Goal: Task Accomplishment & Management: Complete application form

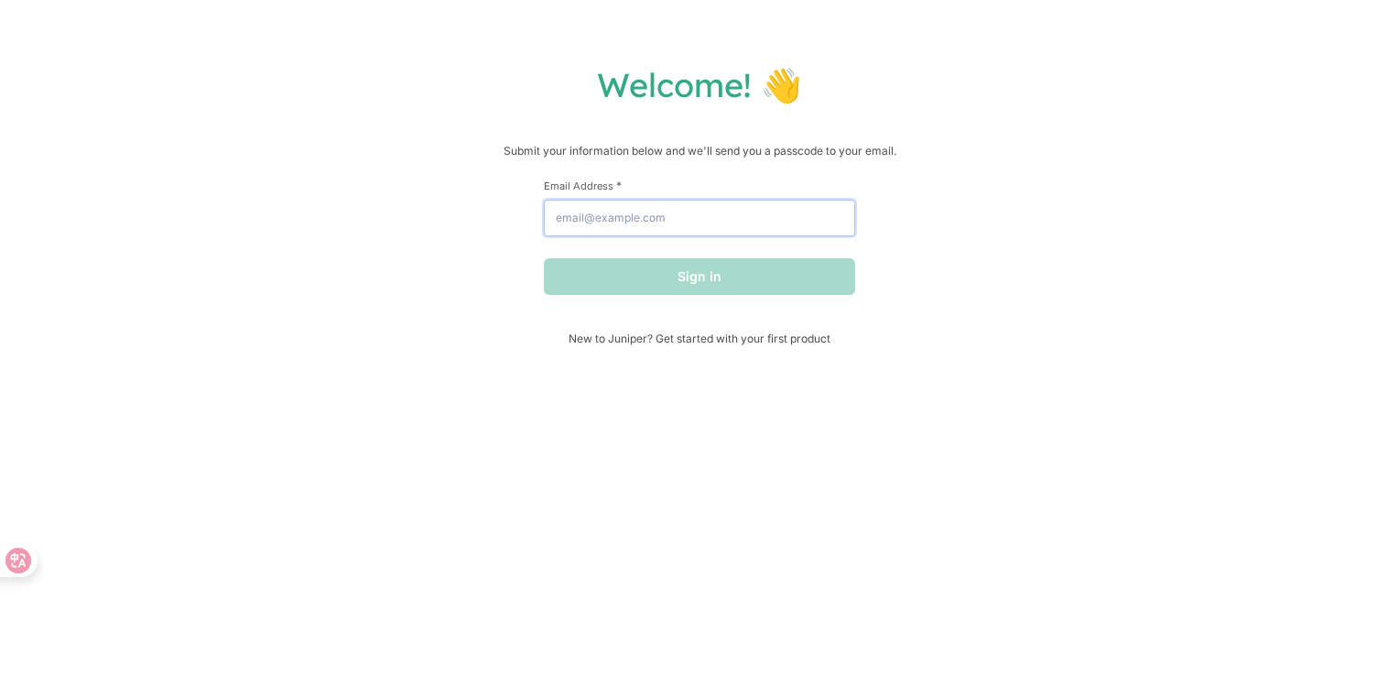
click at [731, 235] on input "Email Address *" at bounding box center [699, 218] width 311 height 37
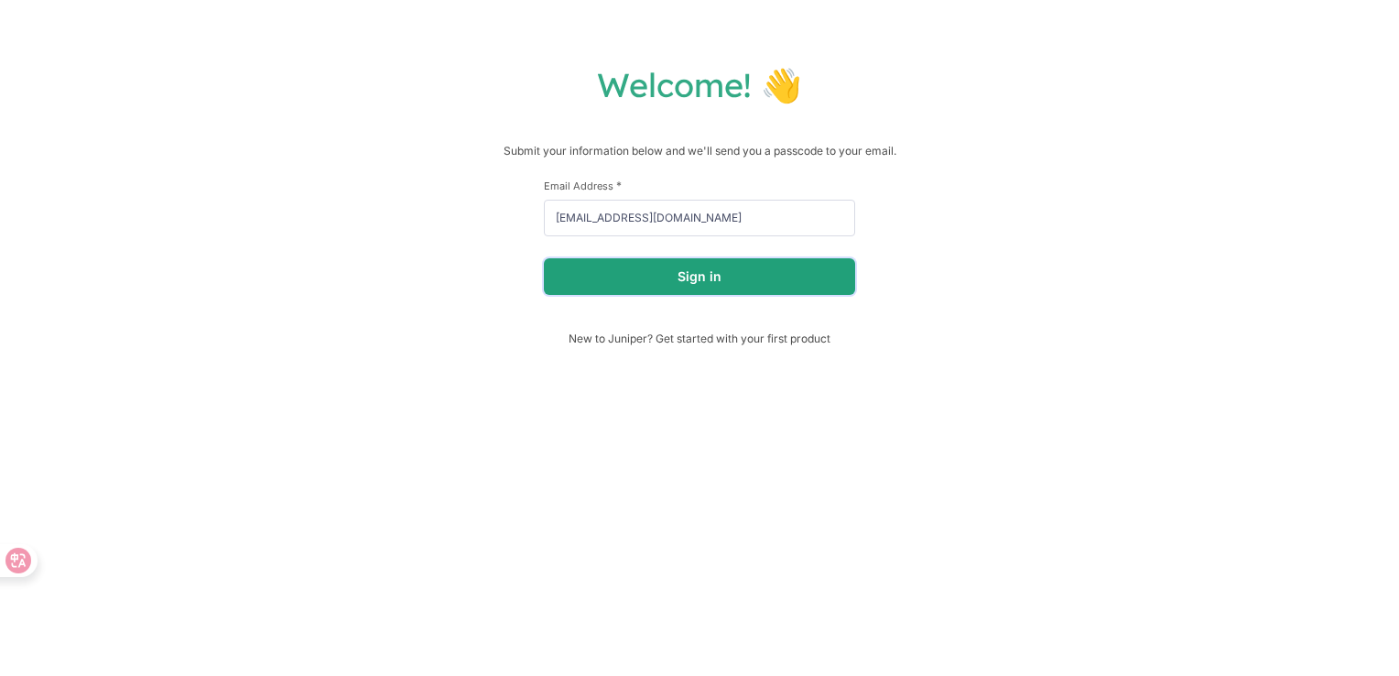
click at [670, 273] on button "Sign in" at bounding box center [699, 276] width 311 height 37
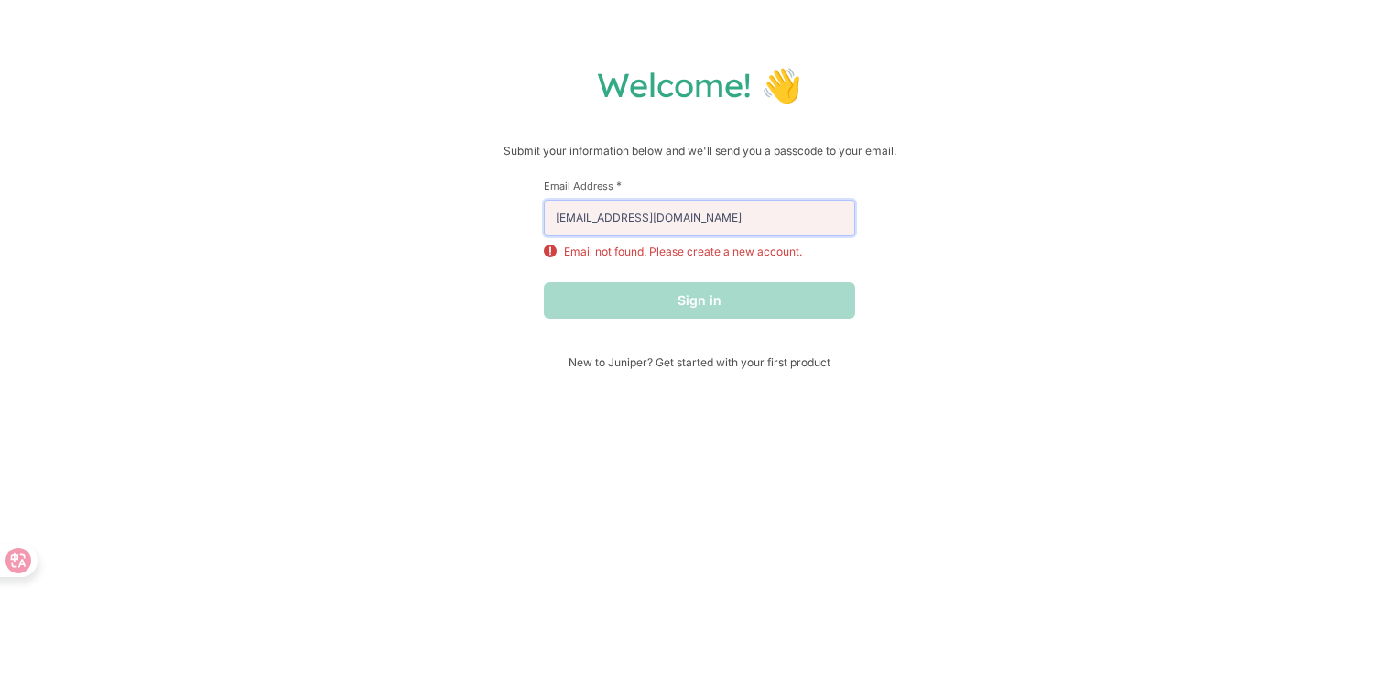
drag, startPoint x: 579, startPoint y: 222, endPoint x: 655, endPoint y: 230, distance: 77.2
click at [629, 224] on input "1844964369@qq.com" at bounding box center [699, 218] width 311 height 37
click at [708, 218] on input "[EMAIL_ADDRESS][DOMAIN_NAME]" at bounding box center [699, 218] width 311 height 37
click at [969, 229] on div "Welcome! 👋 Submit your information below and we'll send you a passcode to your …" at bounding box center [699, 216] width 1362 height 305
click at [764, 298] on div "Sign in" at bounding box center [699, 300] width 311 height 37
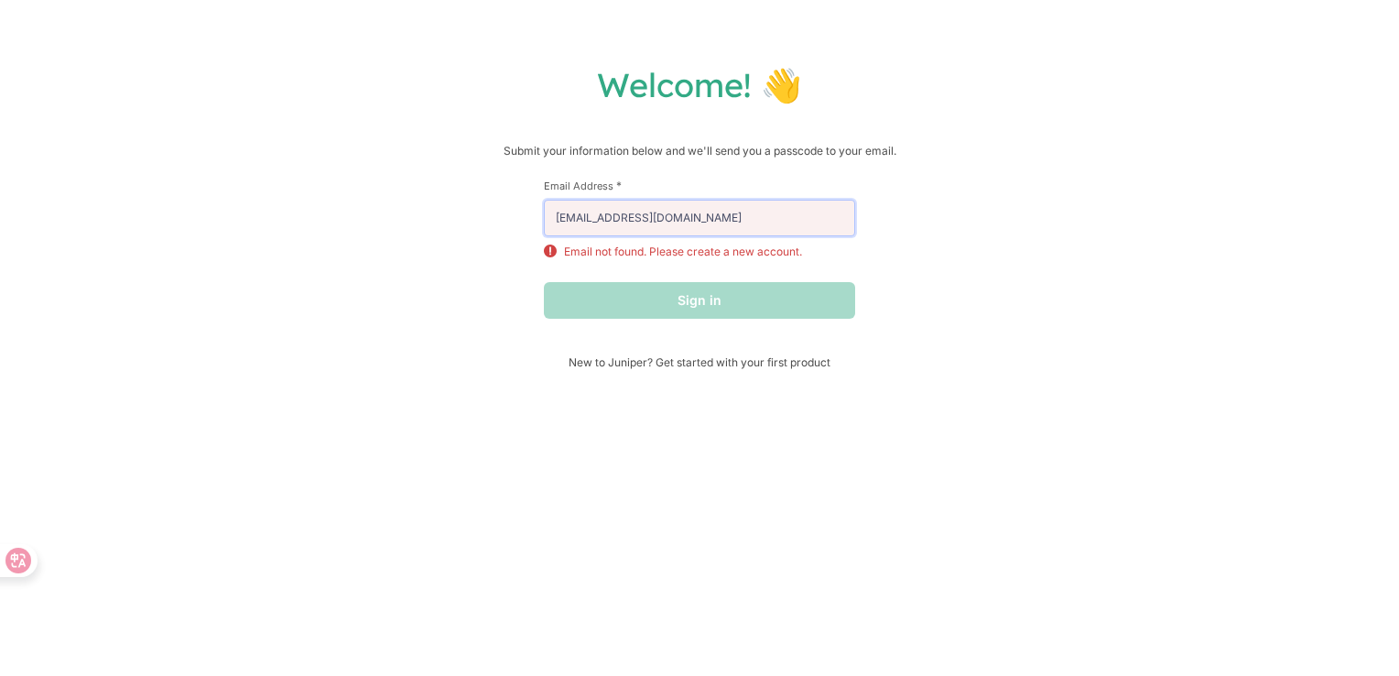
click at [737, 218] on input "[EMAIL_ADDRESS][DOMAIN_NAME]" at bounding box center [699, 218] width 311 height 37
drag, startPoint x: 642, startPoint y: 214, endPoint x: 385, endPoint y: 207, distance: 257.4
click at [385, 207] on div "Welcome! 👋 Submit your information below and we'll send you a passcode to your …" at bounding box center [699, 216] width 1362 height 305
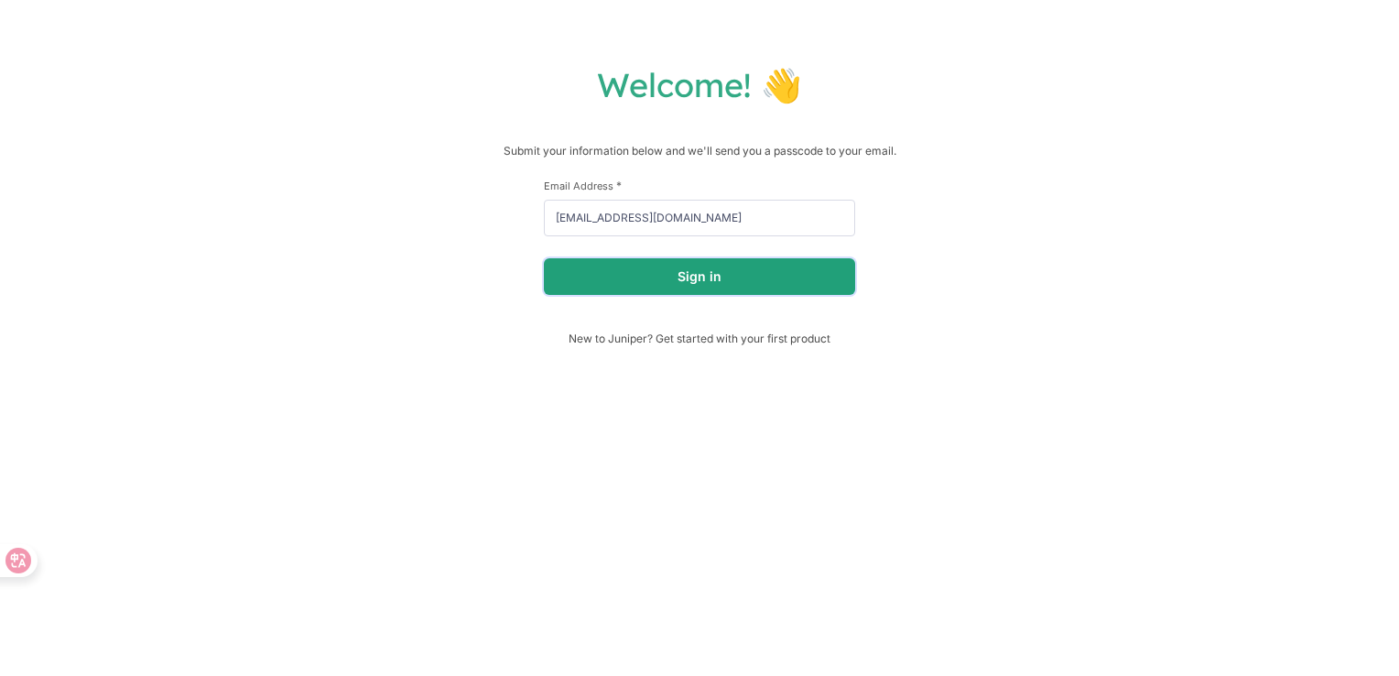
click at [679, 287] on button "Sign in" at bounding box center [699, 276] width 311 height 37
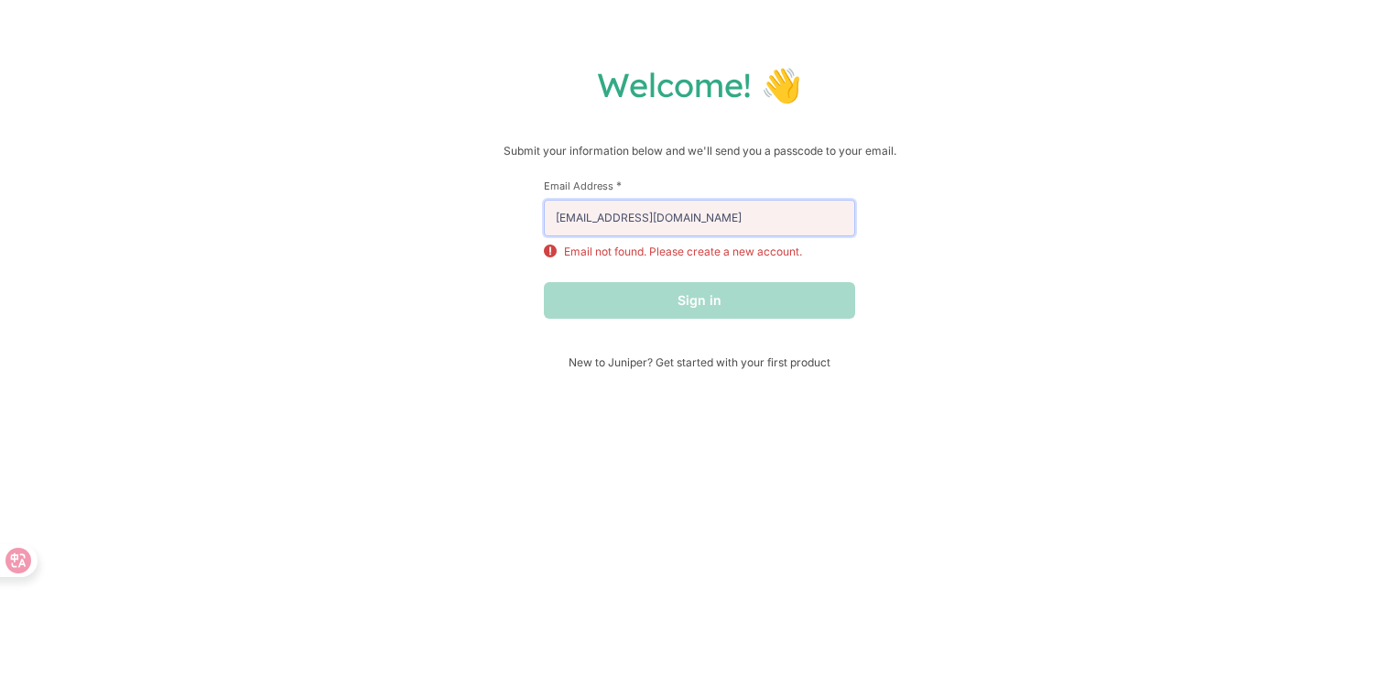
drag, startPoint x: 709, startPoint y: 226, endPoint x: 406, endPoint y: 225, distance: 302.1
click at [406, 225] on div "Welcome! 👋 Submit your information below and we'll send you a passcode to your …" at bounding box center [699, 216] width 1362 height 305
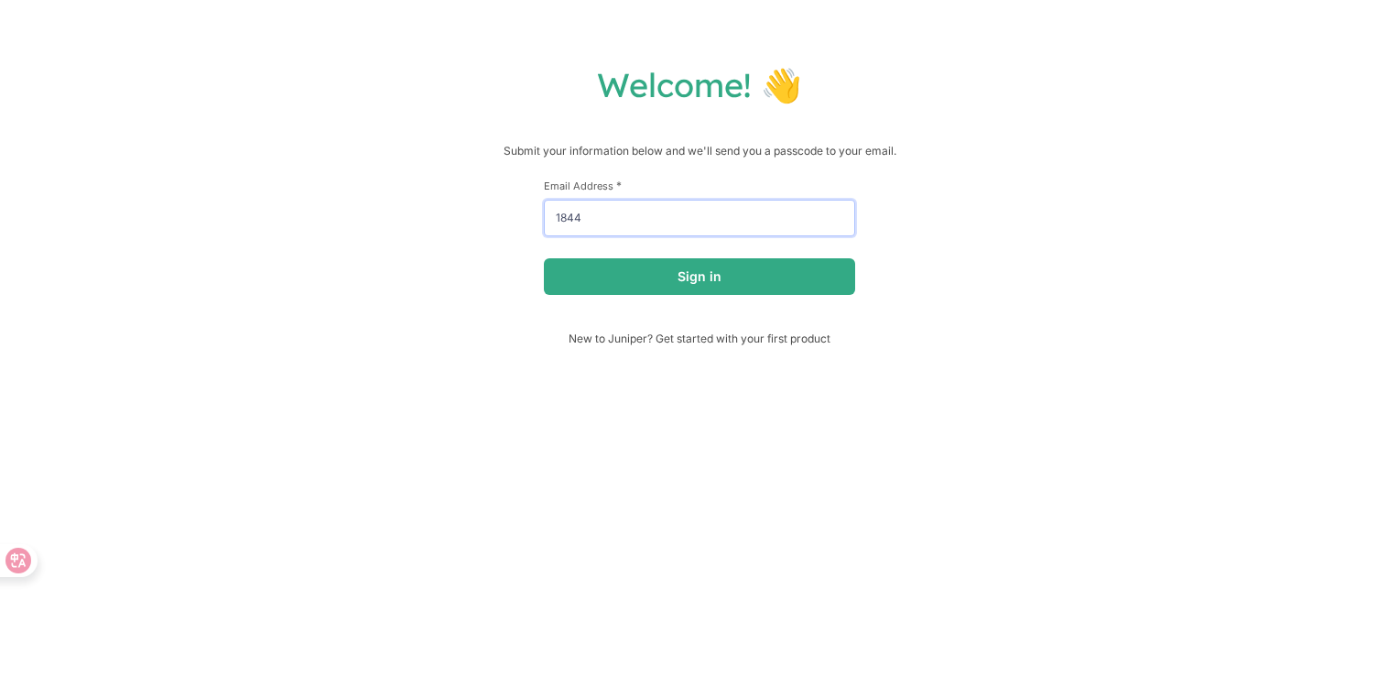
type input "[EMAIL_ADDRESS][DOMAIN_NAME]"
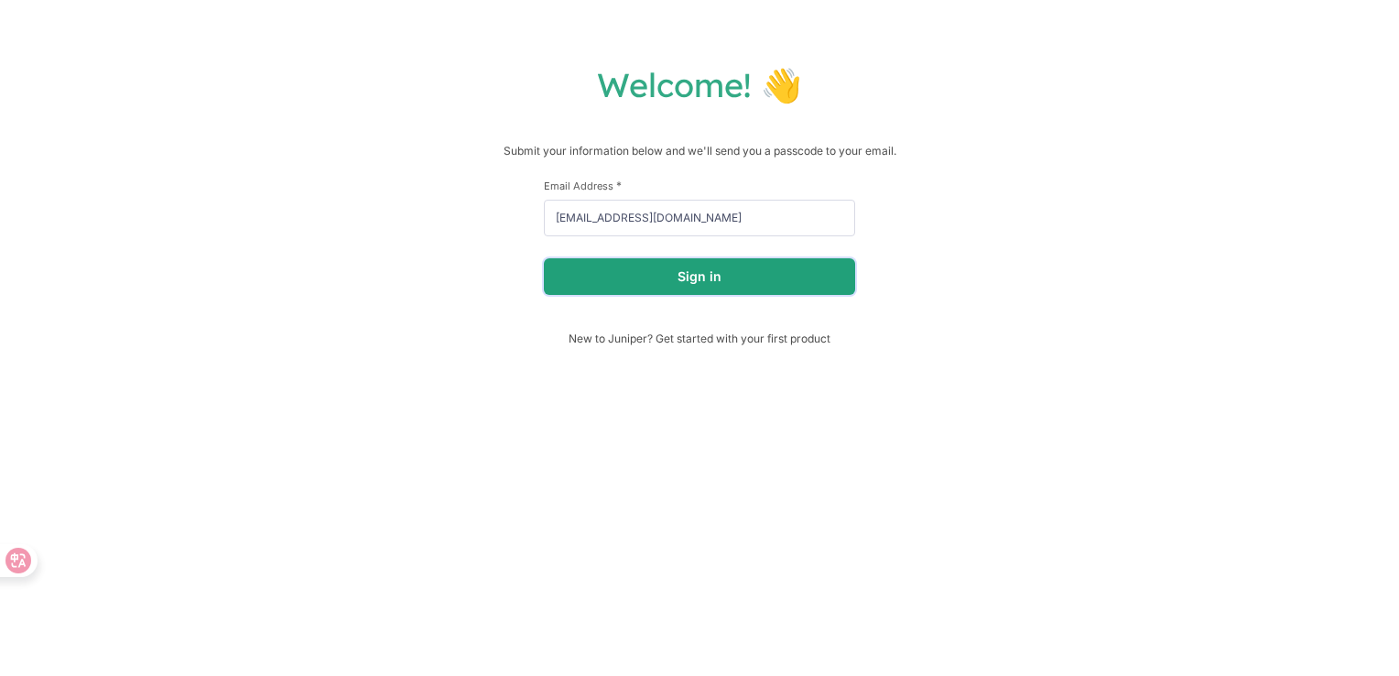
click at [723, 284] on button "Sign in" at bounding box center [699, 276] width 311 height 37
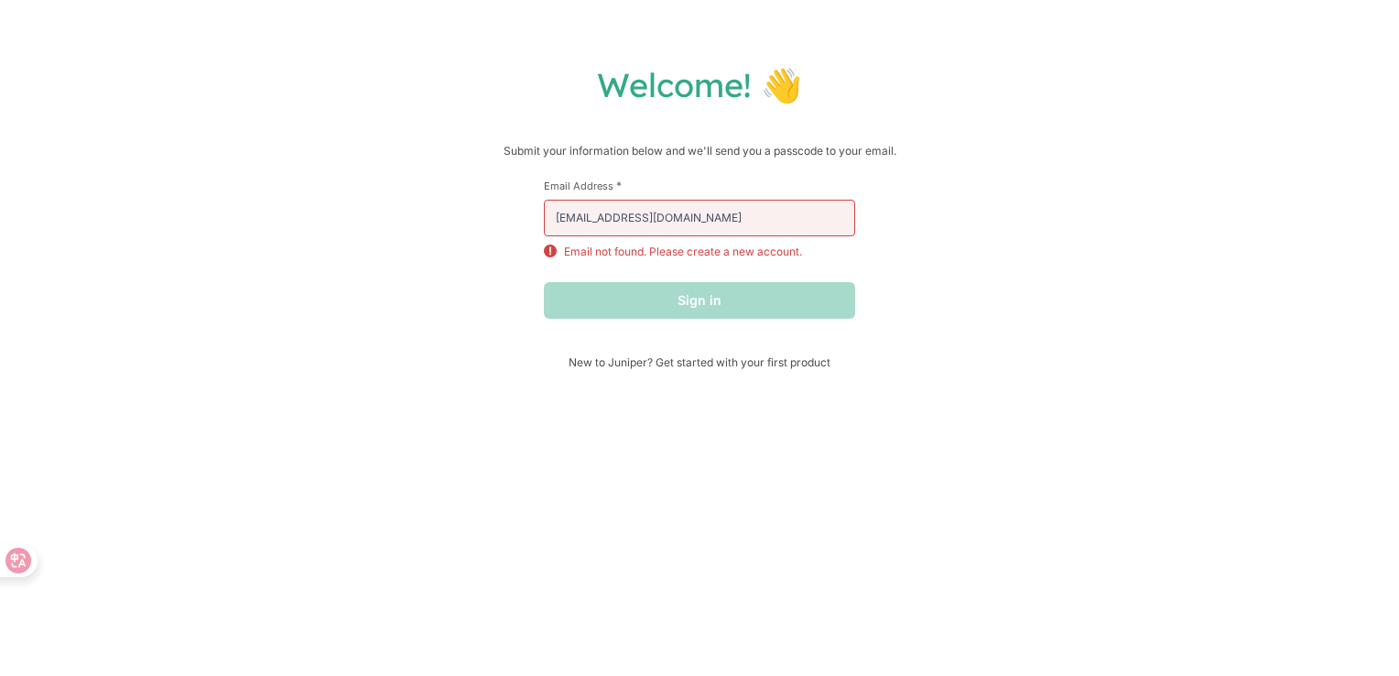
click at [642, 355] on div "First Name * Last Name * Email Address * 1844964369@qq.com Email not found. Ple…" at bounding box center [699, 267] width 311 height 177
click at [655, 363] on span "New to Juniper? Get started with your first product" at bounding box center [699, 362] width 311 height 14
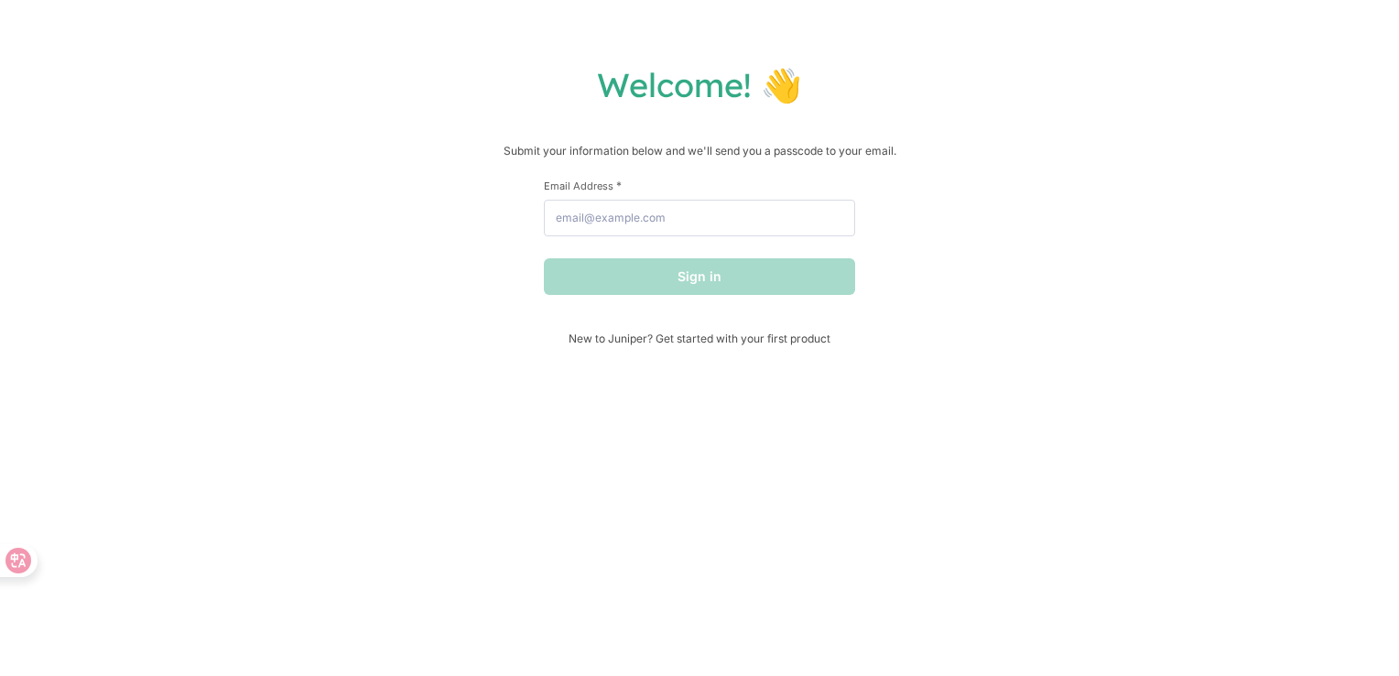
drag, startPoint x: 675, startPoint y: 240, endPoint x: 696, endPoint y: 213, distance: 33.9
click at [676, 240] on form "First Name * Last Name * Email Address * Sign in" at bounding box center [699, 237] width 311 height 116
drag, startPoint x: 696, startPoint y: 213, endPoint x: 718, endPoint y: 216, distance: 22.1
click at [696, 213] on input "Email Address *" at bounding box center [699, 218] width 311 height 37
type input "[EMAIL_ADDRESS][DOMAIN_NAME]"
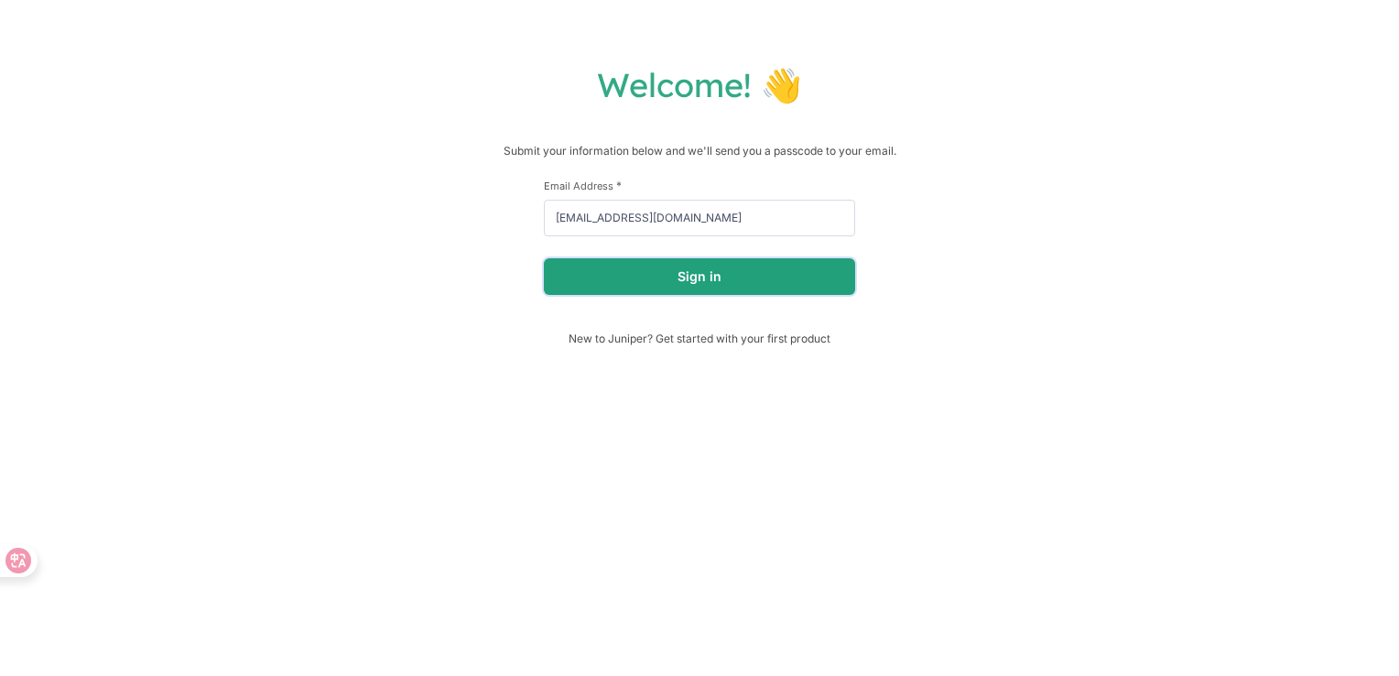
click at [684, 278] on button "Sign in" at bounding box center [699, 276] width 311 height 37
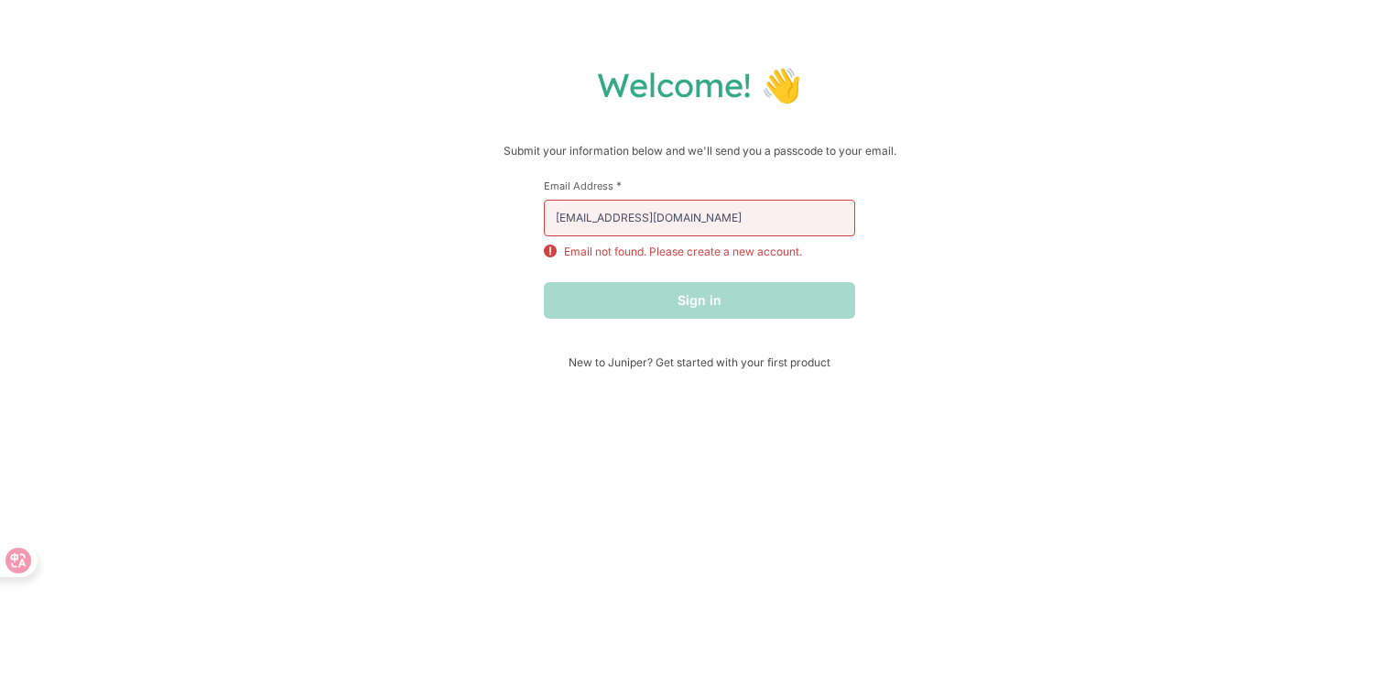
click at [941, 284] on div "Welcome! 👋 Submit your information below and we'll send you a passcode to your …" at bounding box center [699, 216] width 1362 height 305
click at [770, 379] on div "Welcome! 👋 Submit your information below and we'll send you a passcode to your …" at bounding box center [699, 338] width 1399 height 676
click at [769, 357] on span "New to Juniper? Get started with your first product" at bounding box center [699, 362] width 311 height 14
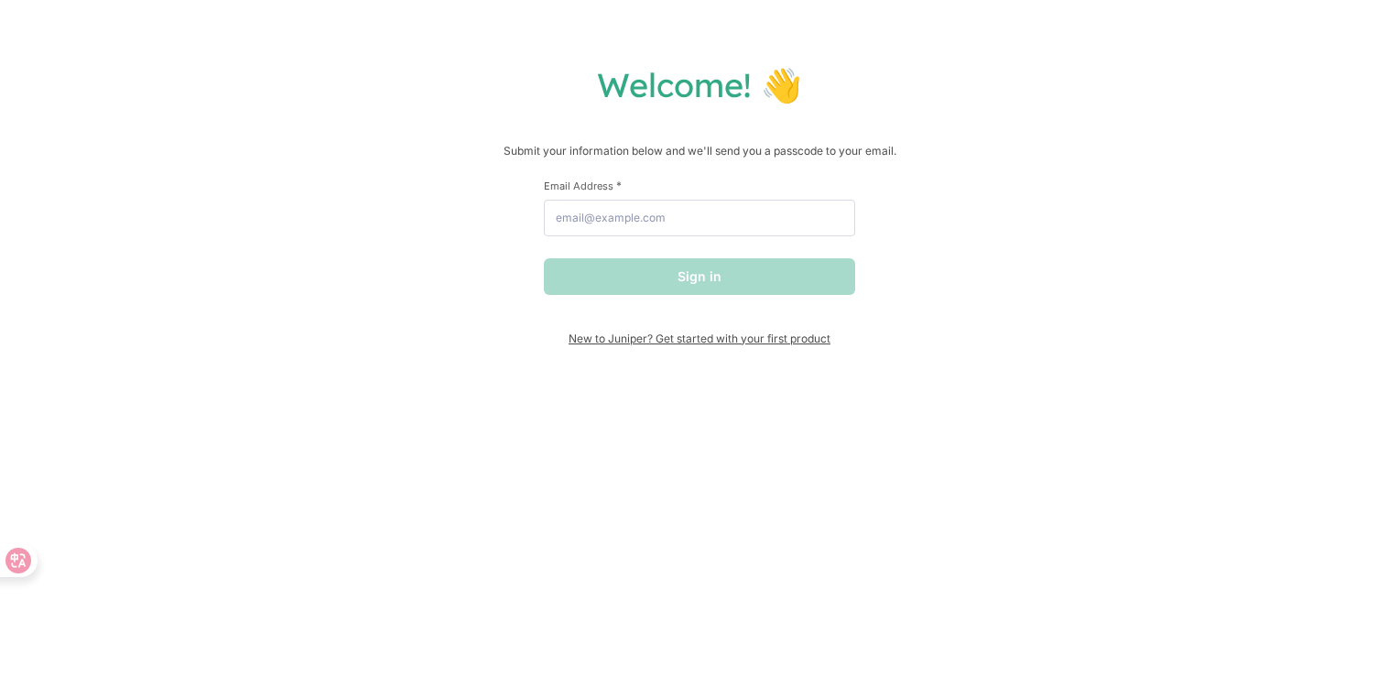
click at [683, 343] on span "New to Juniper? Get started with your first product" at bounding box center [699, 338] width 311 height 14
